Goal: Navigation & Orientation: Find specific page/section

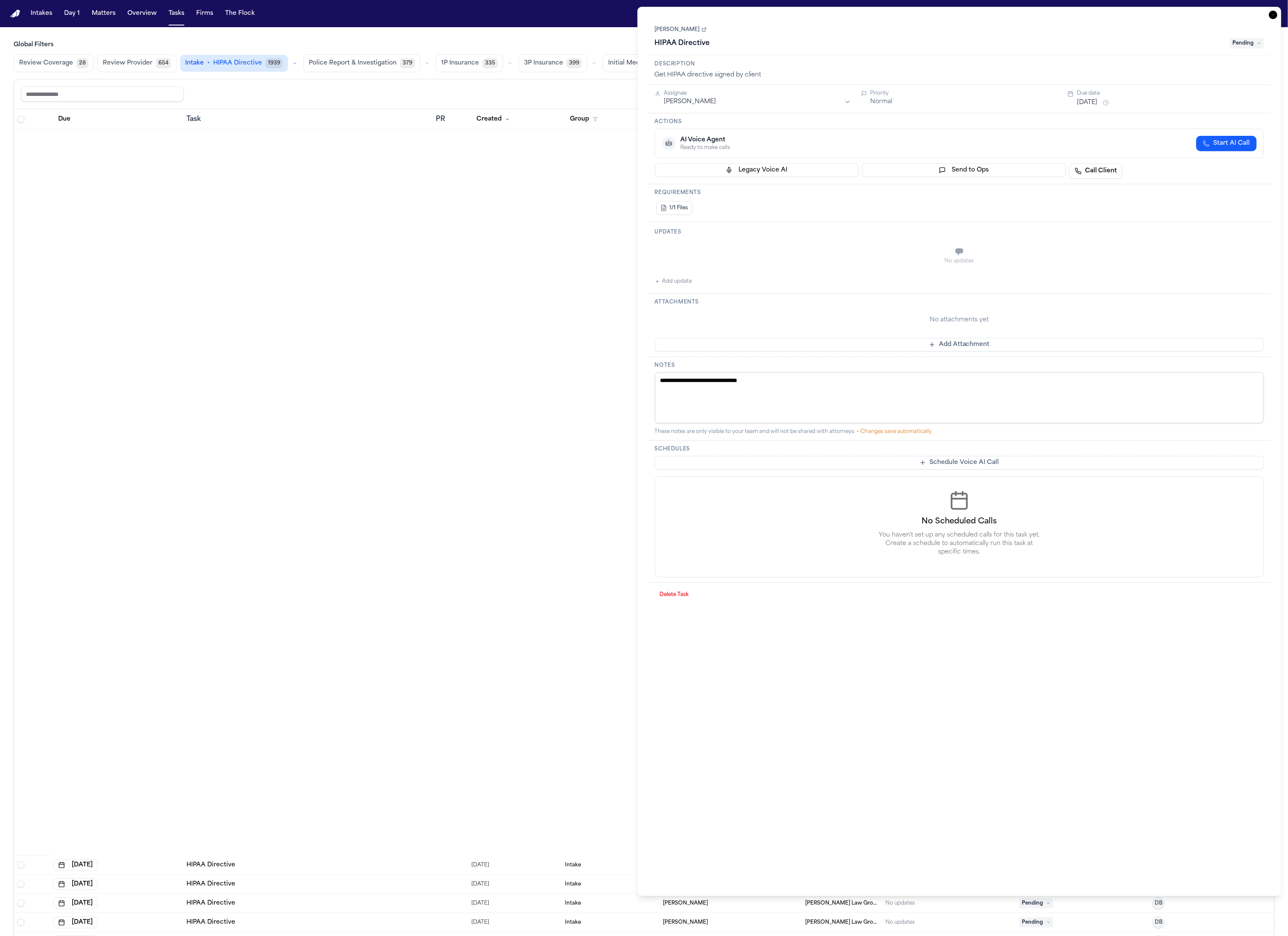
scroll to position [1123, 0]
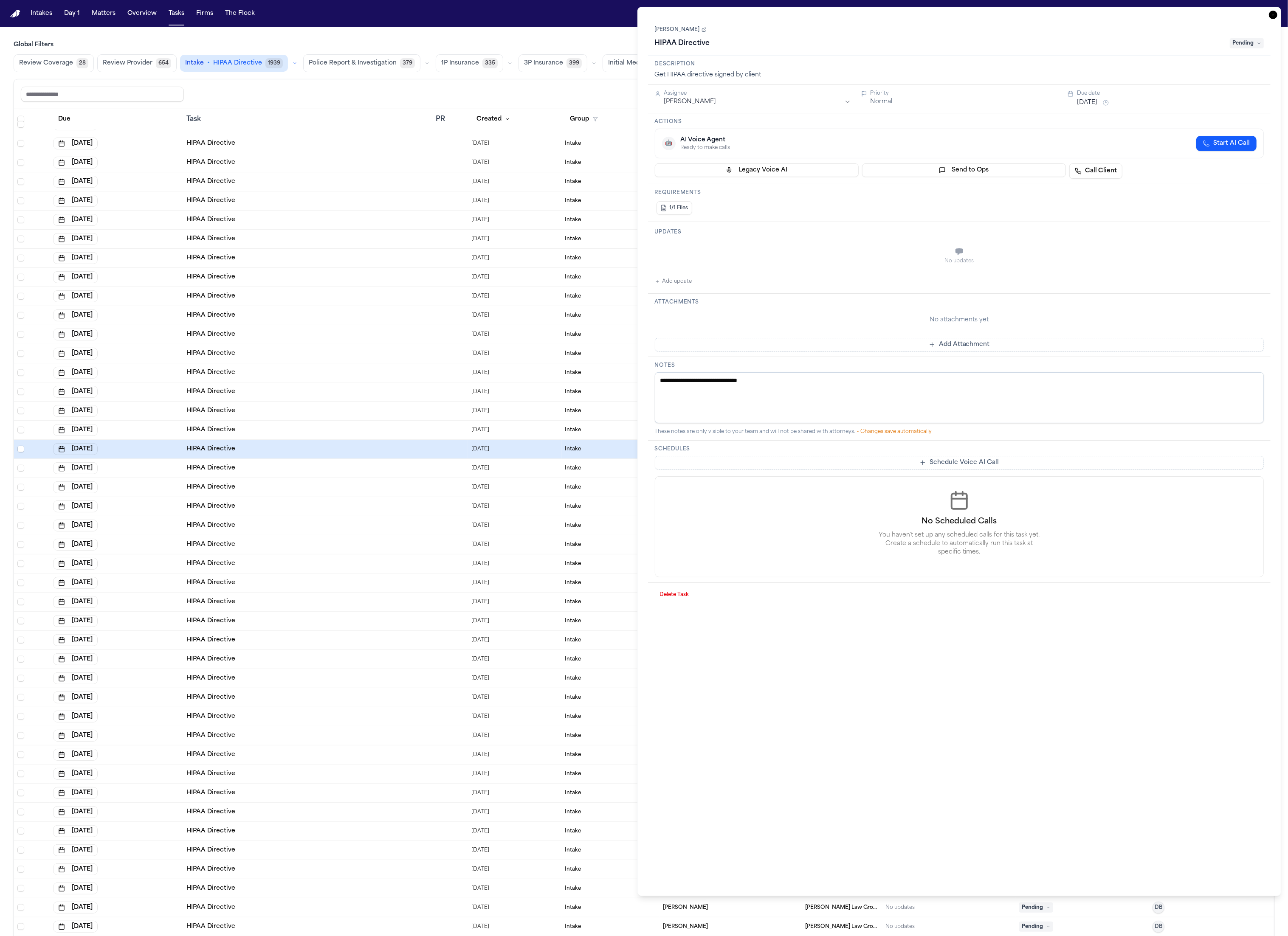
click at [1270, 17] on icon "button" at bounding box center [1273, 14] width 8 height 8
